Goal: Task Accomplishment & Management: Complete application form

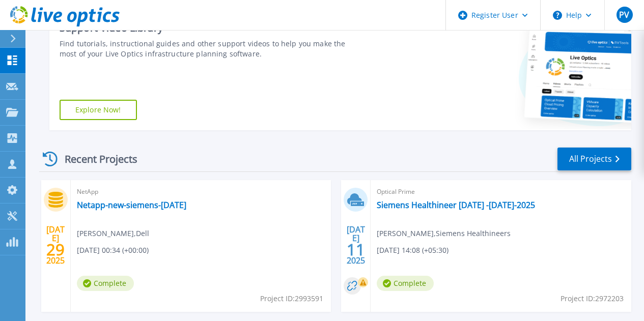
scroll to position [173, 0]
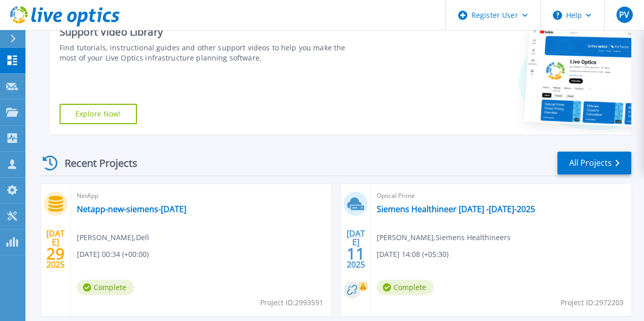
click at [121, 108] on link "Explore Now!" at bounding box center [98, 114] width 77 height 20
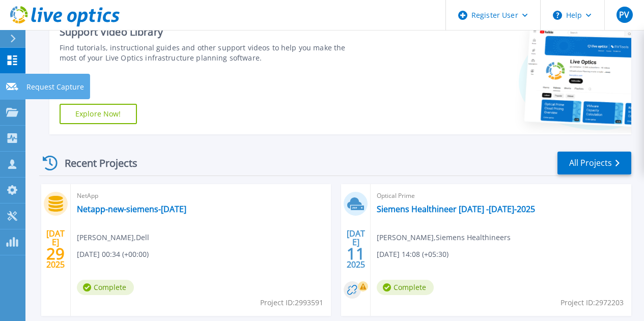
click at [18, 78] on link "Request Capture Request Capture" at bounding box center [12, 87] width 25 height 26
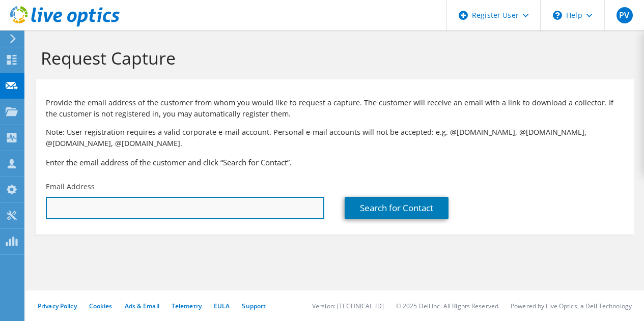
click at [176, 214] on input "text" at bounding box center [185, 208] width 278 height 22
type input "n"
type input "p"
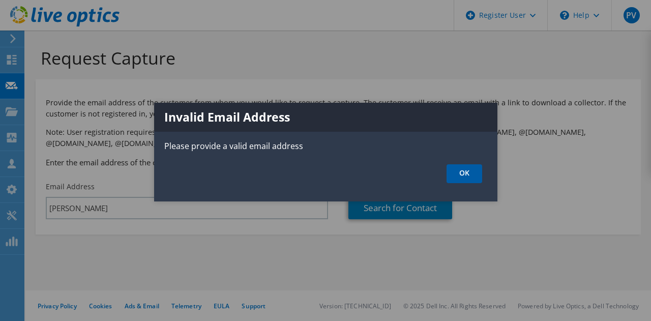
click at [460, 169] on link "OK" at bounding box center [465, 173] width 36 height 19
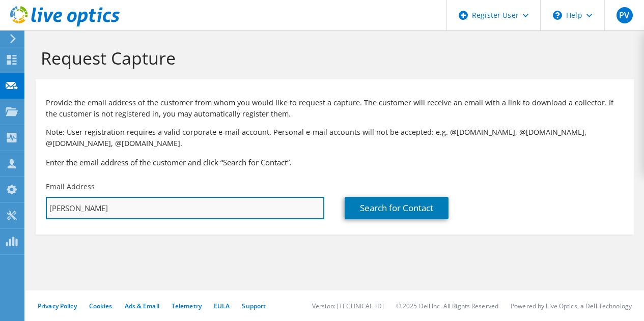
click at [255, 199] on input "narender" at bounding box center [185, 208] width 278 height 22
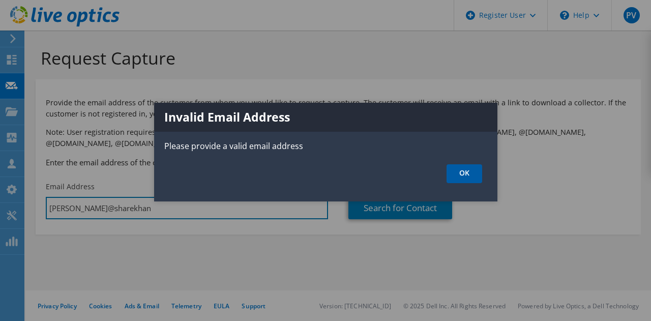
type input "narender@sharekhan"
click at [467, 172] on link "OK" at bounding box center [465, 173] width 36 height 19
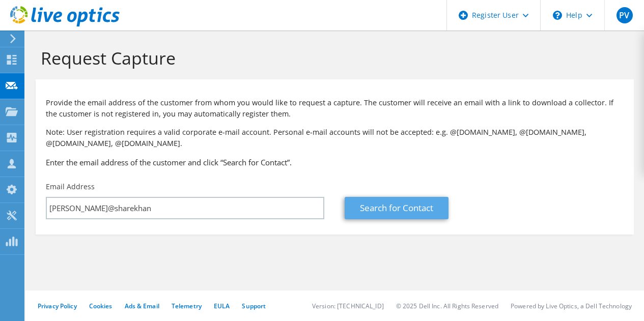
click at [424, 200] on div "Request Capture Provide the email address of the customer from whom you would l…" at bounding box center [334, 176] width 618 height 291
click at [420, 206] on link "Search for Contact" at bounding box center [396, 208] width 104 height 22
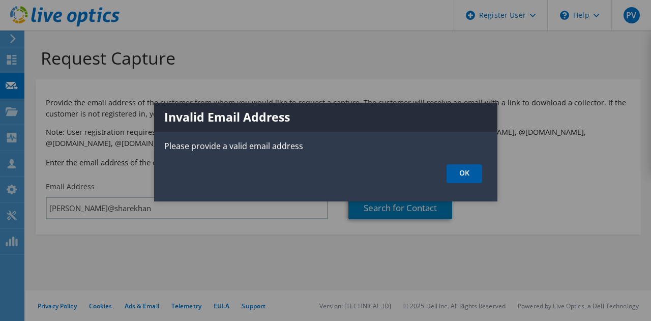
click at [454, 167] on link "OK" at bounding box center [465, 173] width 36 height 19
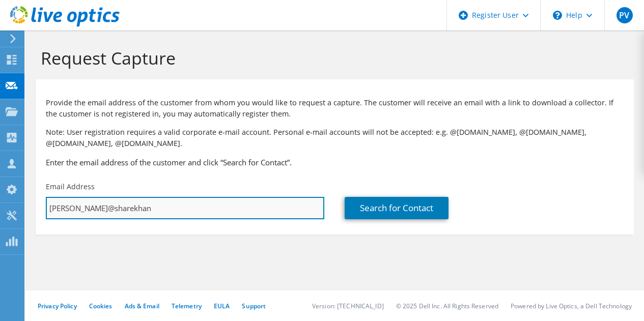
click at [195, 216] on input "narender@sharekhan" at bounding box center [185, 208] width 278 height 22
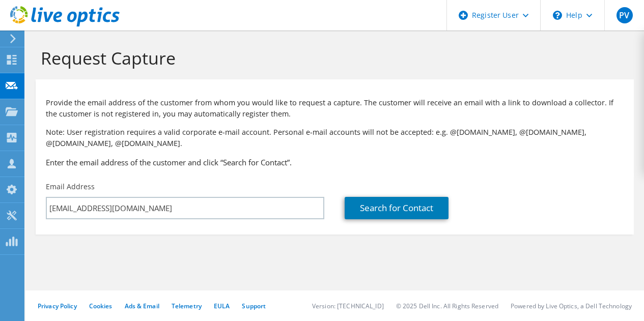
click at [342, 247] on section "Request Capture Provide the email address of the customer from whom you would l…" at bounding box center [334, 158] width 618 height 255
click at [375, 207] on link "Search for Contact" at bounding box center [396, 208] width 104 height 22
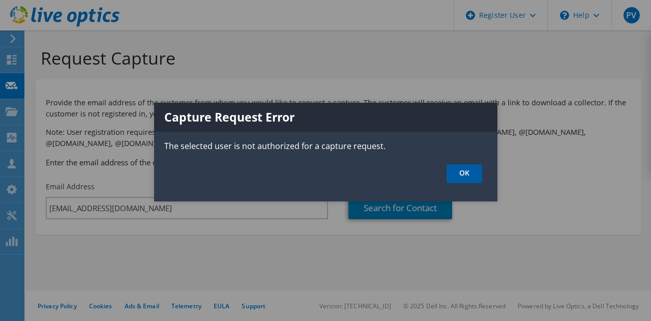
click at [467, 173] on link "OK" at bounding box center [465, 173] width 36 height 19
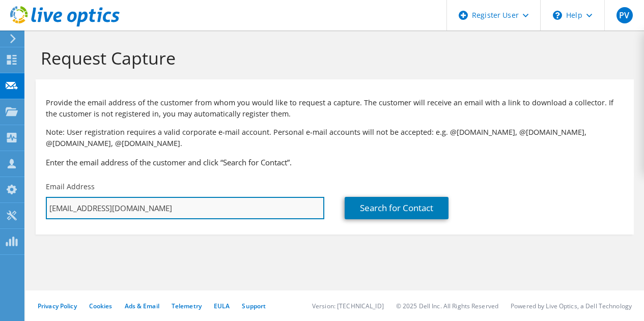
click at [220, 208] on input "prithvi.verma@dell.com" at bounding box center [185, 208] width 278 height 22
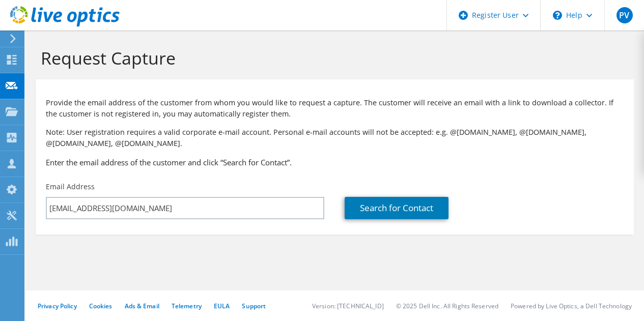
click at [405, 196] on div "Search for Contact" at bounding box center [483, 201] width 299 height 48
click at [404, 202] on link "Search for Contact" at bounding box center [396, 208] width 104 height 22
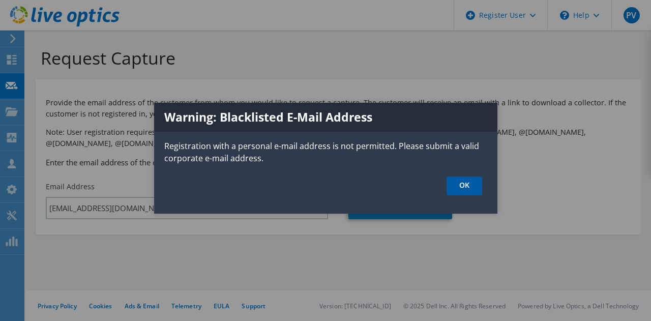
click at [473, 188] on link "OK" at bounding box center [465, 186] width 36 height 19
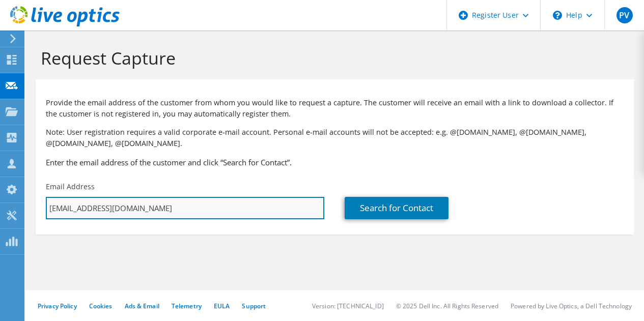
click at [117, 208] on input "prithvi726788@gmail.com" at bounding box center [185, 208] width 278 height 22
type input "prithvi726788@datawire.com"
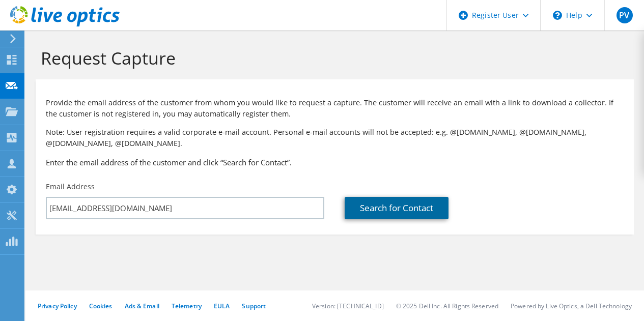
click at [431, 212] on link "Search for Contact" at bounding box center [396, 208] width 104 height 22
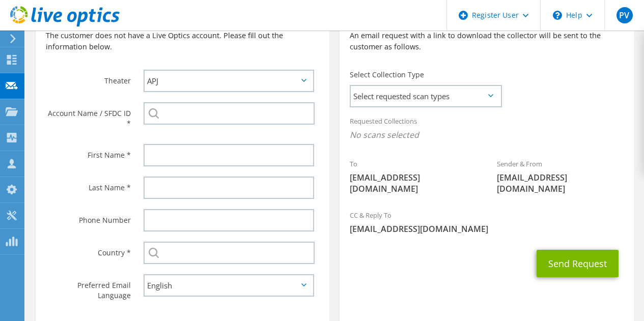
scroll to position [254, 0]
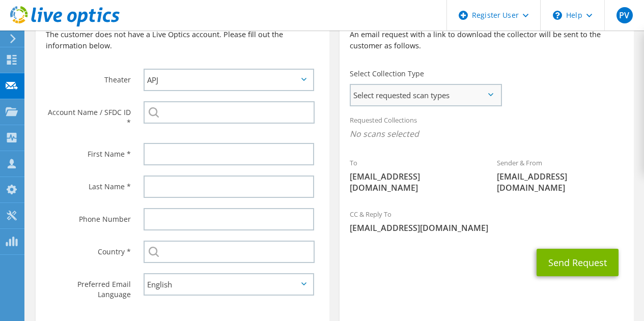
click at [479, 103] on span "Select requested scan types" at bounding box center [426, 95] width 150 height 20
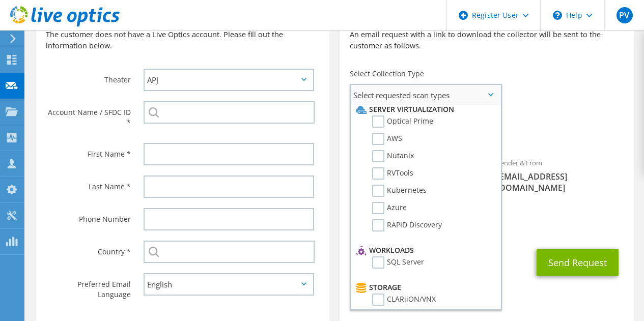
scroll to position [0, 0]
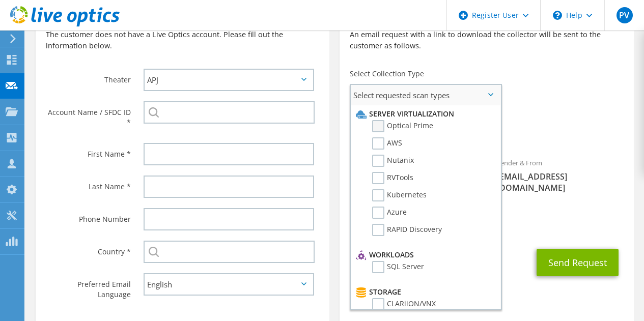
click at [422, 129] on label "Optical Prime" at bounding box center [402, 126] width 61 height 12
click at [0, 0] on input "Optical Prime" at bounding box center [0, 0] width 0 height 0
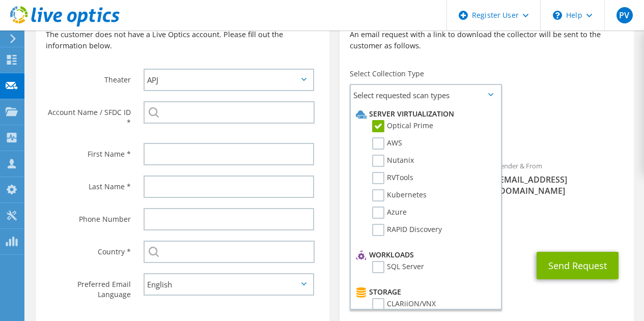
click at [591, 113] on div "Requested Collections No scans selected Optical Prime" at bounding box center [486, 129] width 294 height 41
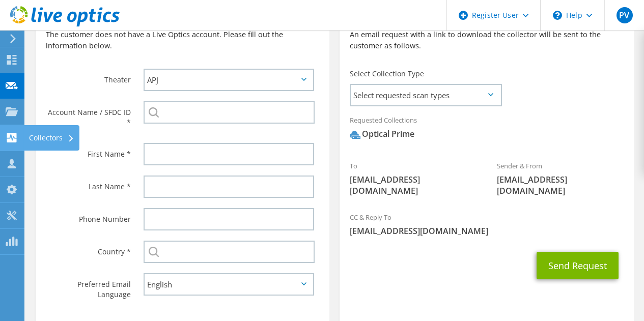
click at [11, 142] on div at bounding box center [12, 138] width 12 height 11
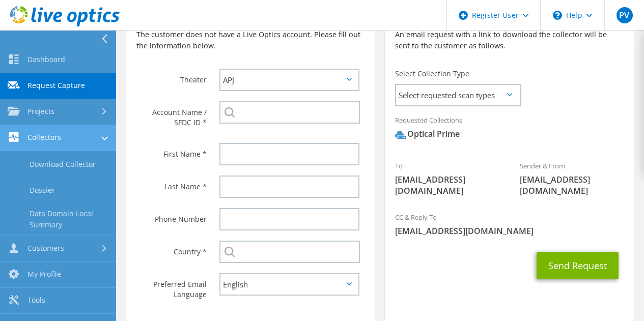
click at [60, 142] on link "Collectors" at bounding box center [58, 138] width 116 height 26
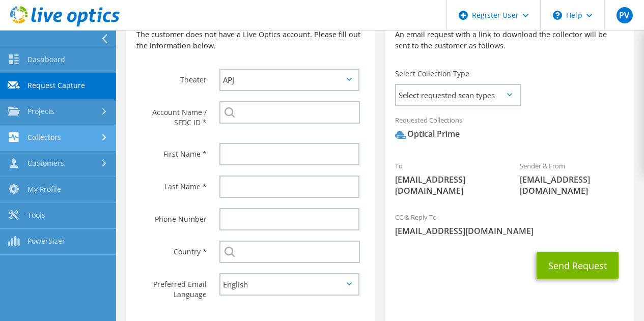
click at [60, 142] on link "Collectors" at bounding box center [58, 138] width 116 height 26
